Goal: Information Seeking & Learning: Learn about a topic

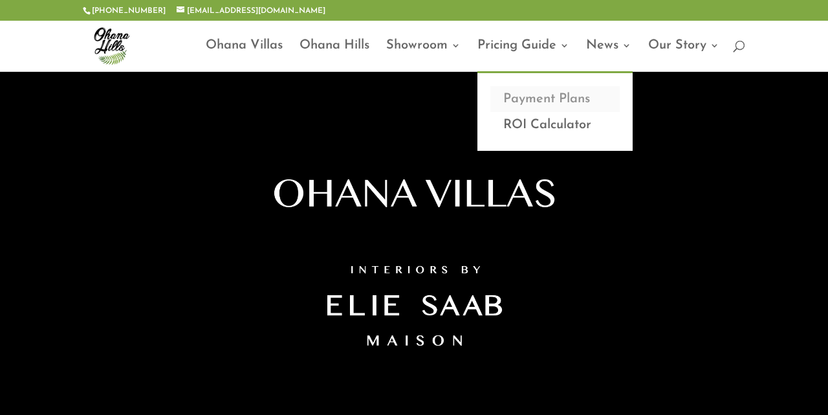
click at [533, 102] on link "Payment Plans" at bounding box center [555, 99] width 129 height 26
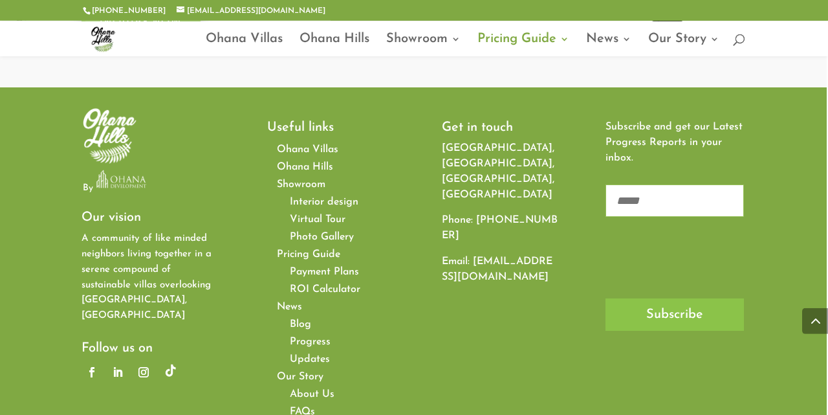
scroll to position [927, 1]
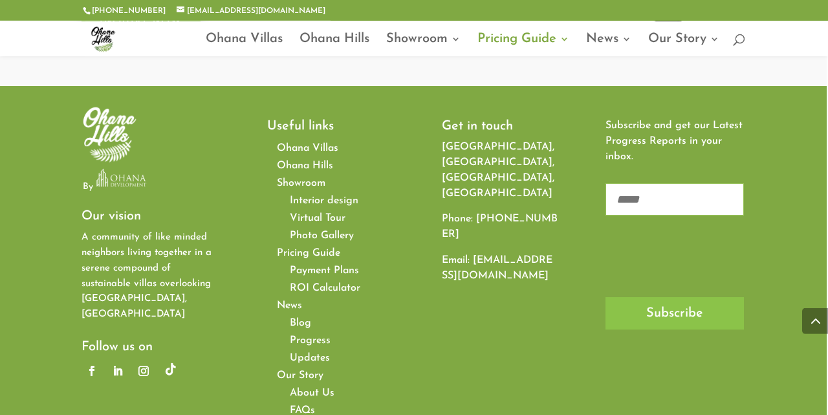
click at [339, 283] on span "ROI Calculator" at bounding box center [325, 288] width 71 height 10
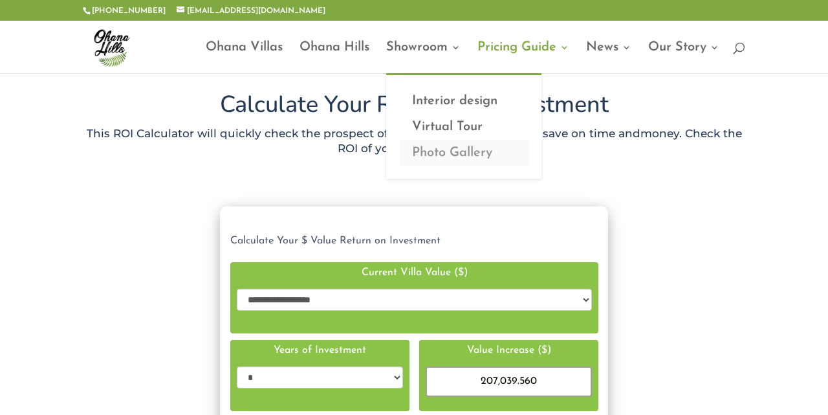
click at [442, 151] on link "Photo Gallery" at bounding box center [463, 153] width 129 height 26
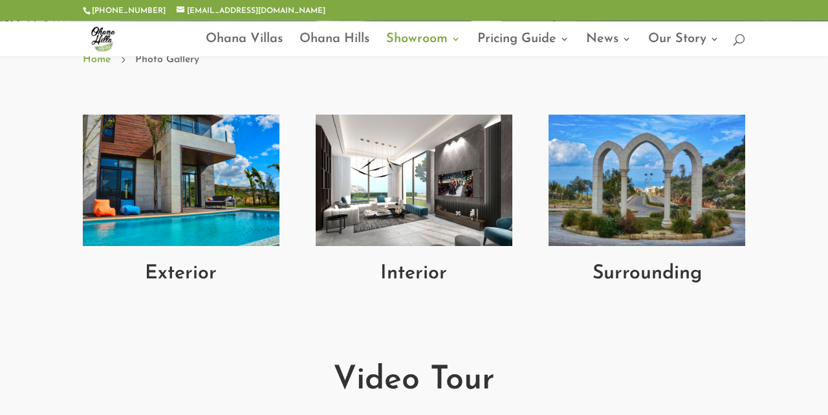
scroll to position [480, 0]
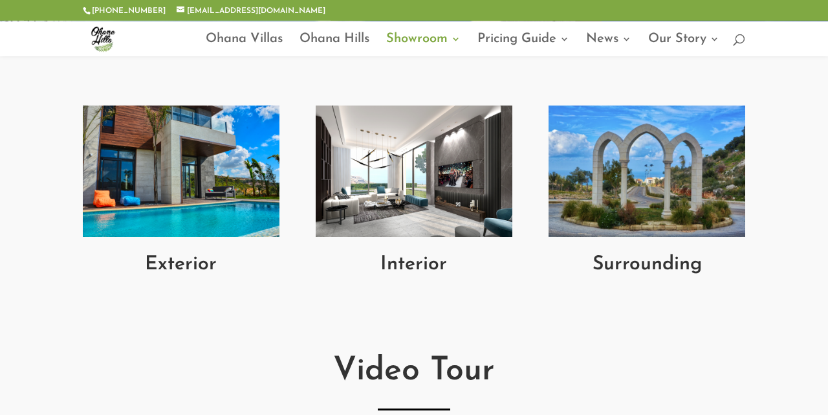
click at [151, 155] on img at bounding box center [181, 170] width 197 height 131
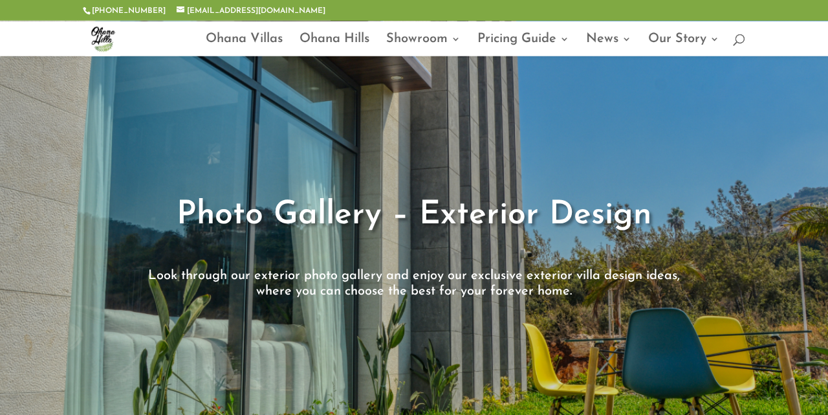
scroll to position [45, 0]
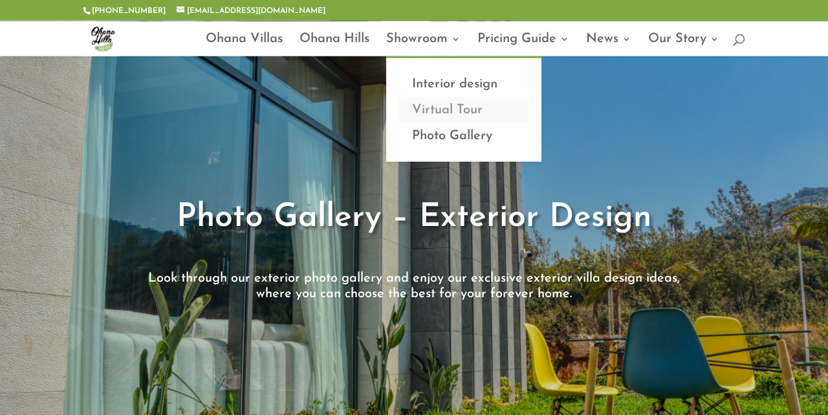
click at [448, 109] on link "Virtual Tour" at bounding box center [463, 110] width 129 height 26
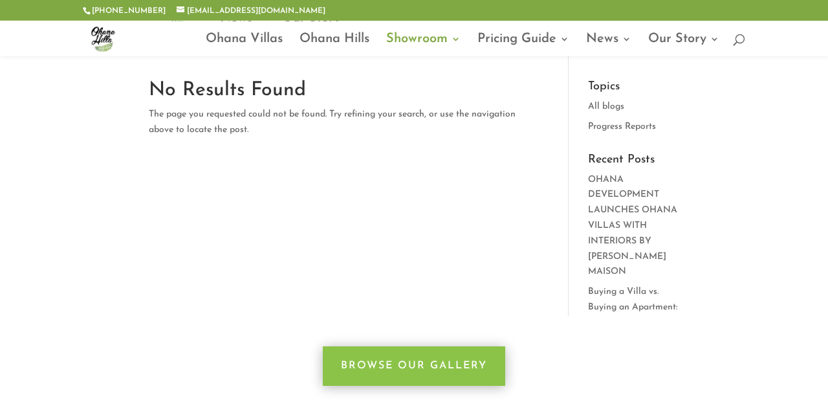
scroll to position [340, 0]
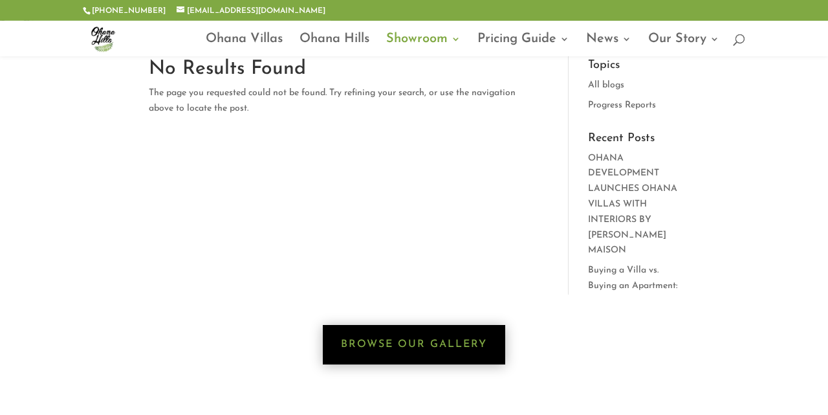
click at [435, 351] on link "Browse Our Gallery" at bounding box center [414, 344] width 182 height 39
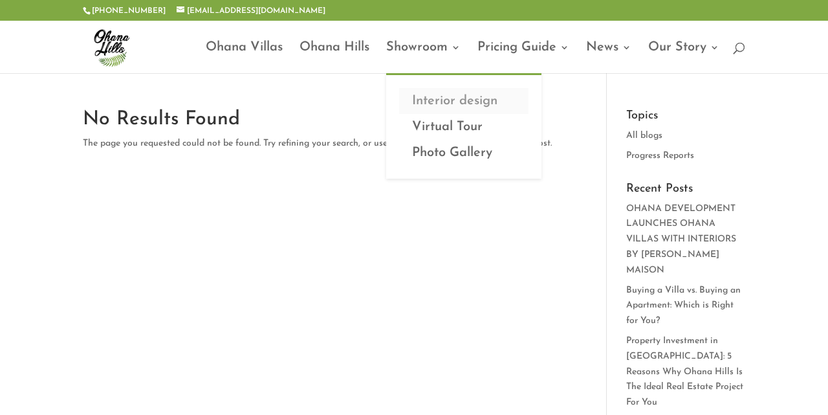
click at [438, 100] on link "Interior design" at bounding box center [463, 101] width 129 height 26
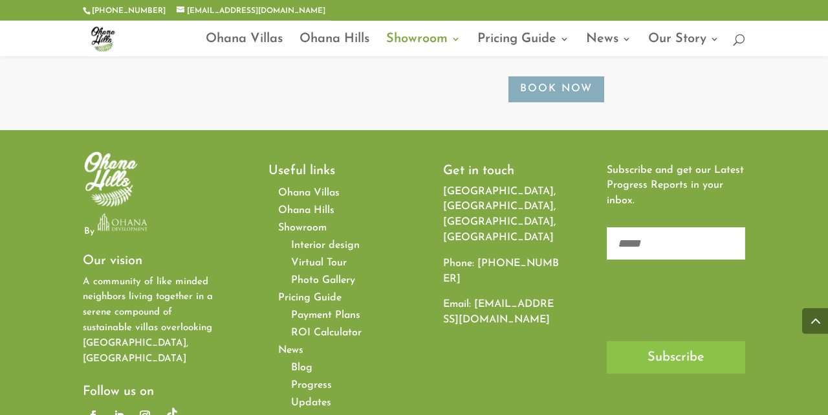
scroll to position [1796, 0]
